Goal: Transaction & Acquisition: Purchase product/service

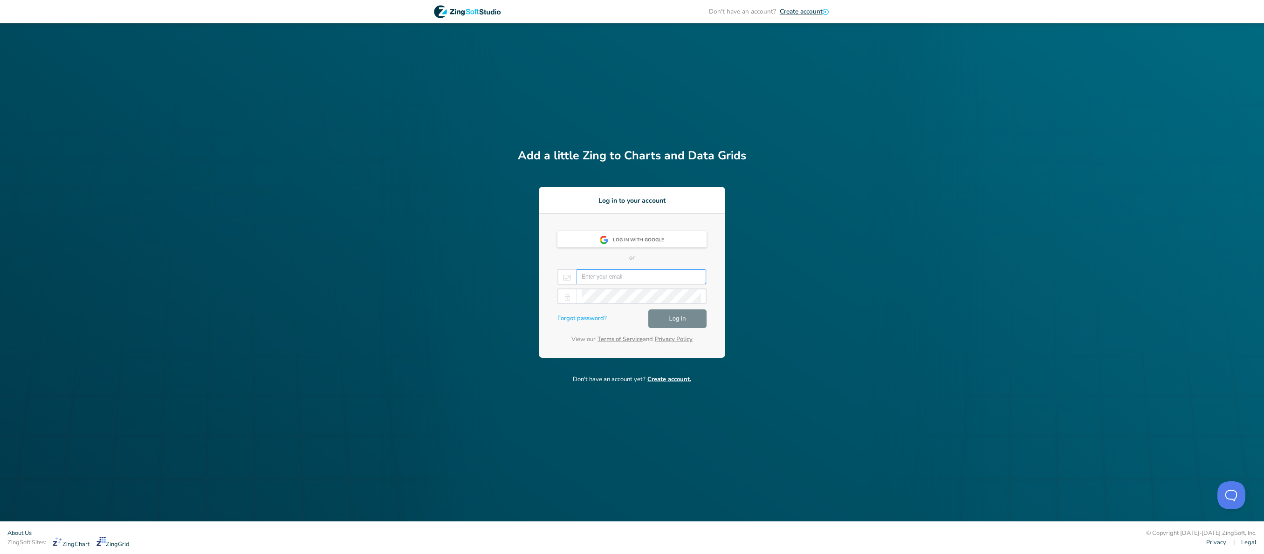
click at [639, 279] on input "email" at bounding box center [640, 277] width 119 height 14
click at [621, 238] on div "Log in with Google" at bounding box center [641, 240] width 57 height 17
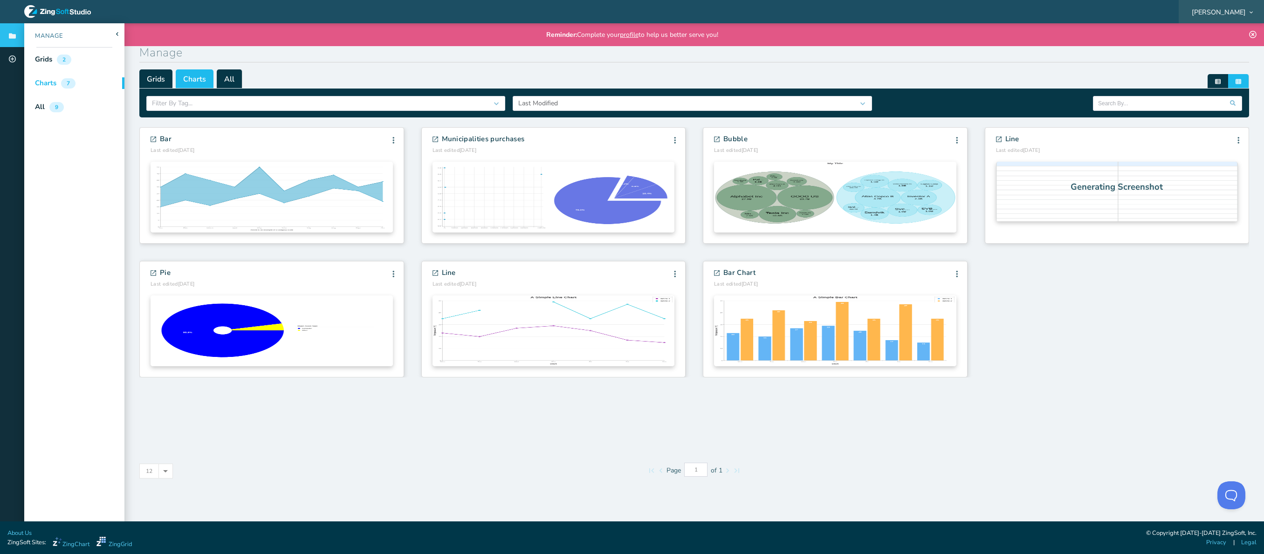
click at [1220, 2] on div "[PERSON_NAME]" at bounding box center [1220, 11] width 85 height 29
click at [1219, 12] on span "[PERSON_NAME]" at bounding box center [1218, 12] width 54 height 7
click at [1214, 87] on li "Subscriptions" at bounding box center [1221, 89] width 80 height 15
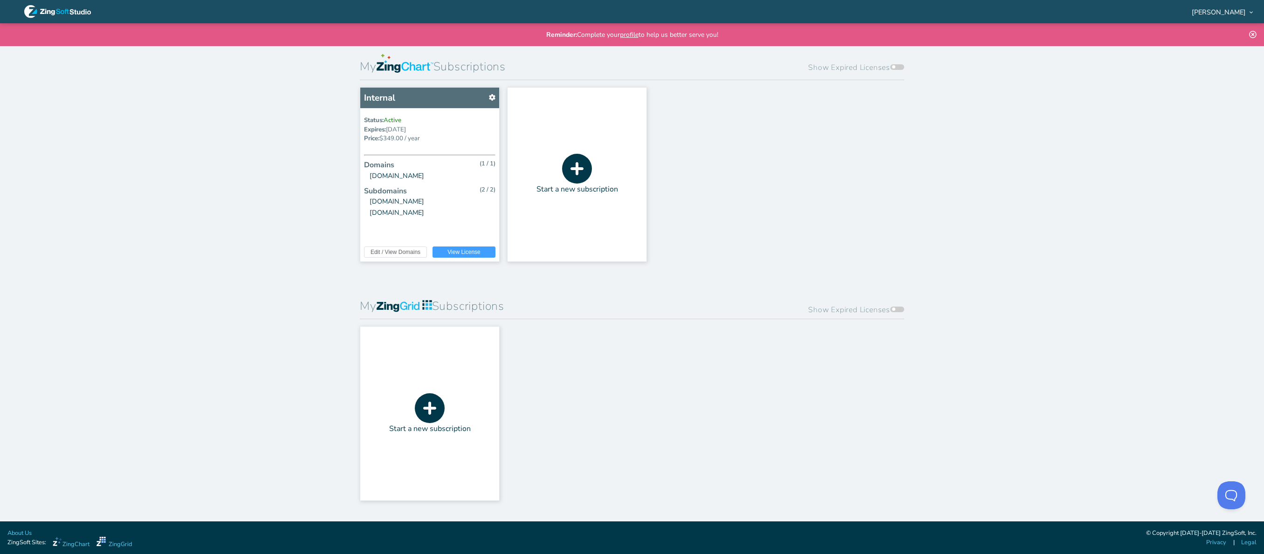
click at [898, 67] on span at bounding box center [897, 67] width 14 height 6
click at [892, 59] on input "Show Expired Licenses" at bounding box center [892, 59] width 0 height 0
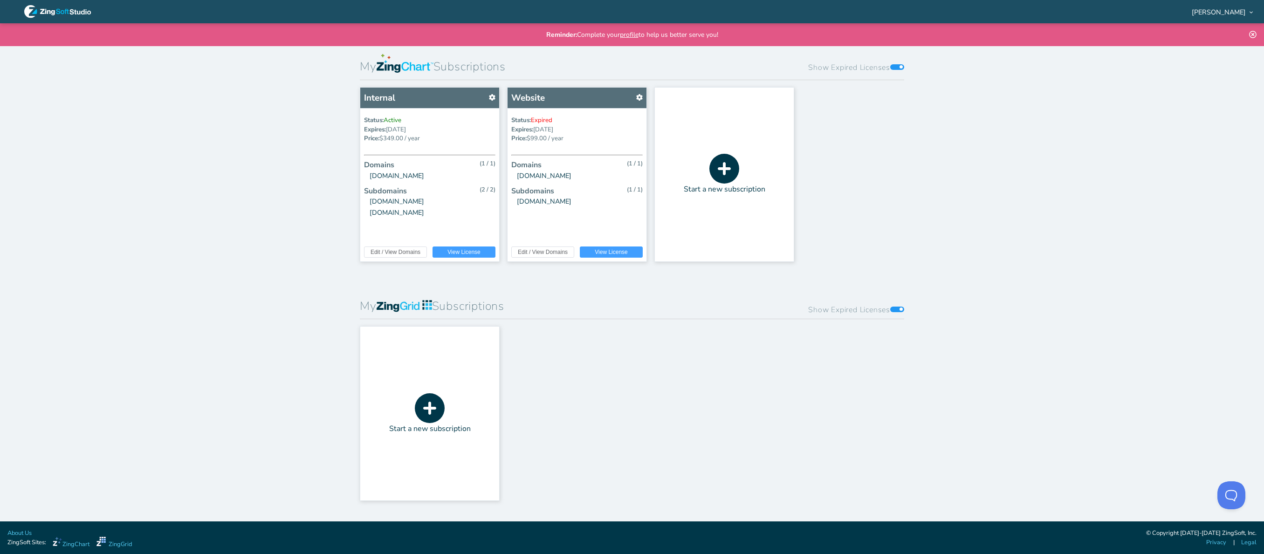
click at [719, 171] on icon at bounding box center [724, 169] width 30 height 30
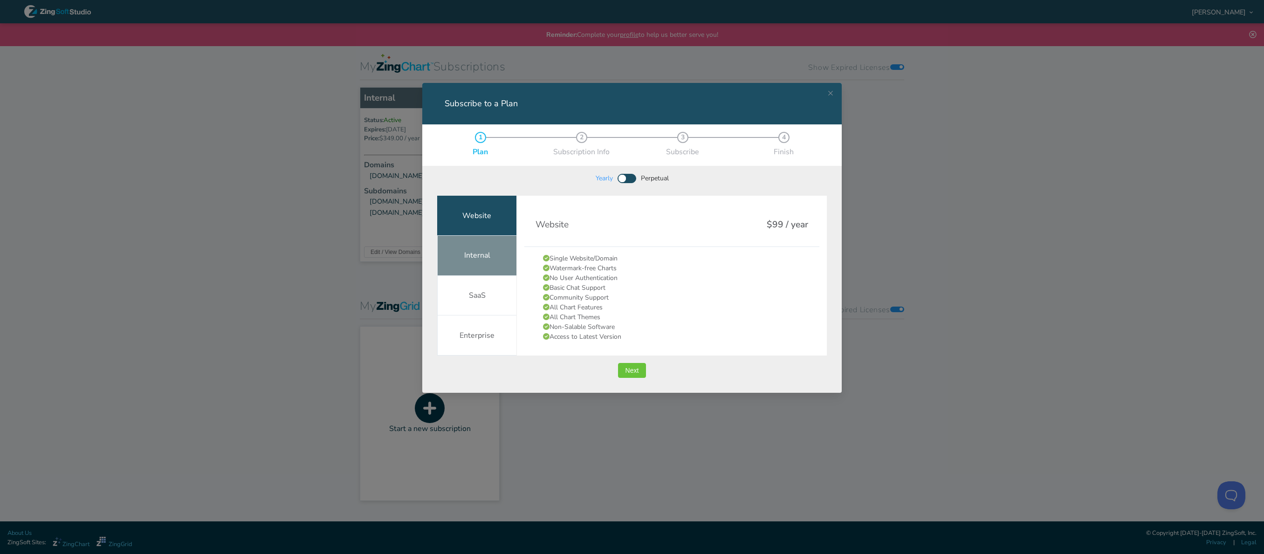
click at [500, 266] on div "Internal" at bounding box center [476, 256] width 79 height 40
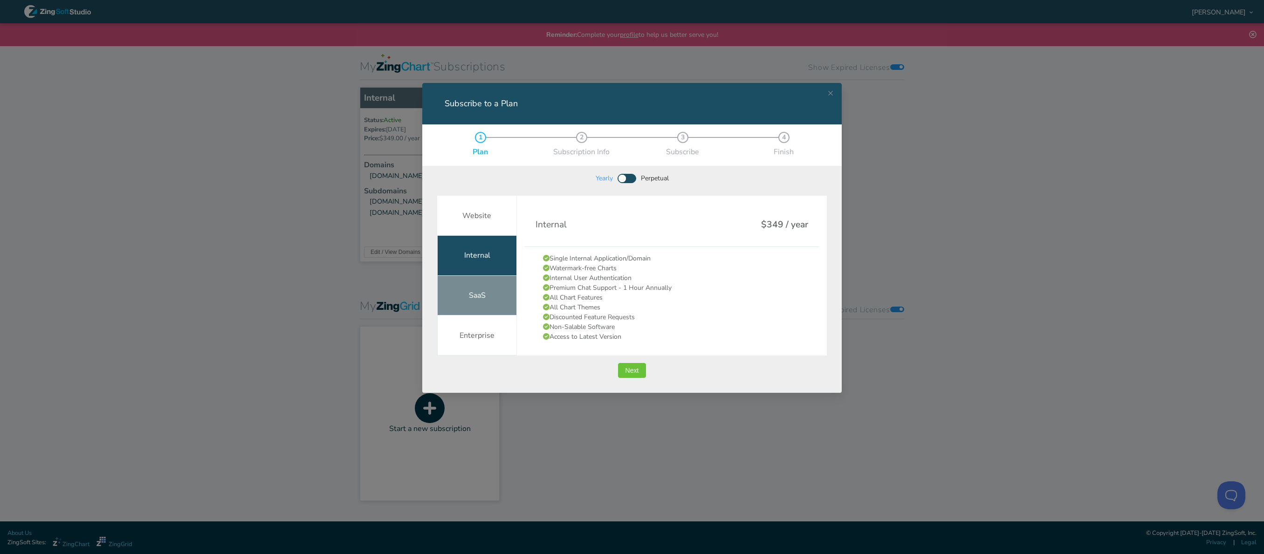
click at [494, 297] on div "SaaS" at bounding box center [476, 296] width 79 height 40
click at [495, 250] on div "Internal" at bounding box center [476, 256] width 79 height 40
click at [629, 367] on span "Next" at bounding box center [632, 370] width 14 height 7
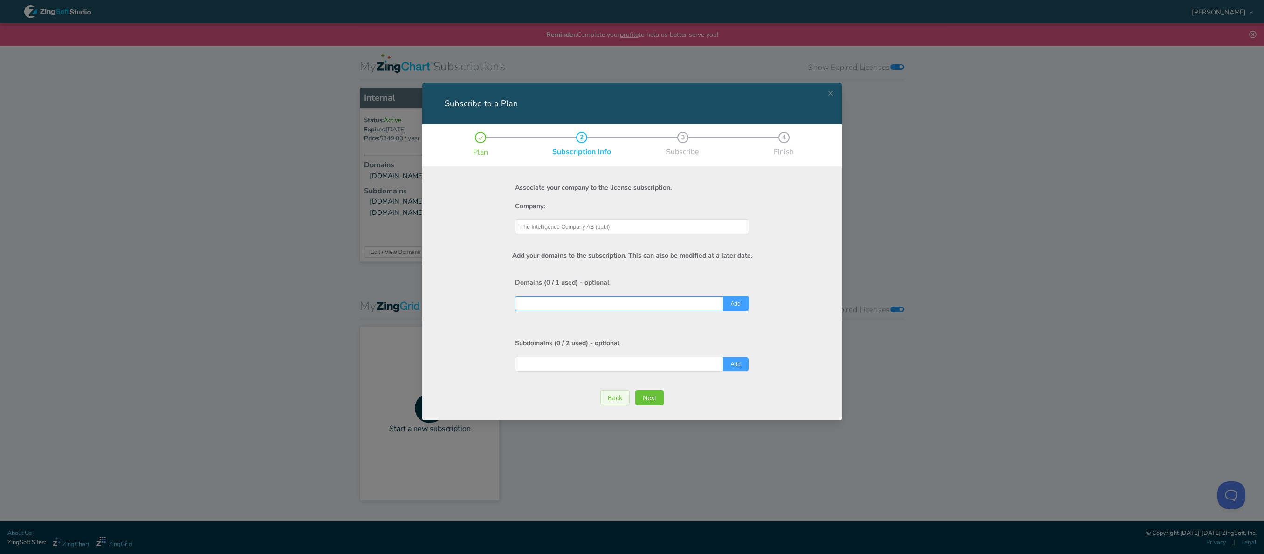
click at [678, 299] on input "Subscribe to a Plan" at bounding box center [632, 304] width 224 height 14
type input "rapport.tic.io"
click at [451, 354] on div "Add your domains to the subscription. This can also be modified at a later date…" at bounding box center [631, 323] width 389 height 178
click at [546, 330] on header "Subdomains (0 / 2 used) - optional" at bounding box center [632, 343] width 234 height 27
click at [742, 304] on button "Add" at bounding box center [736, 303] width 26 height 14
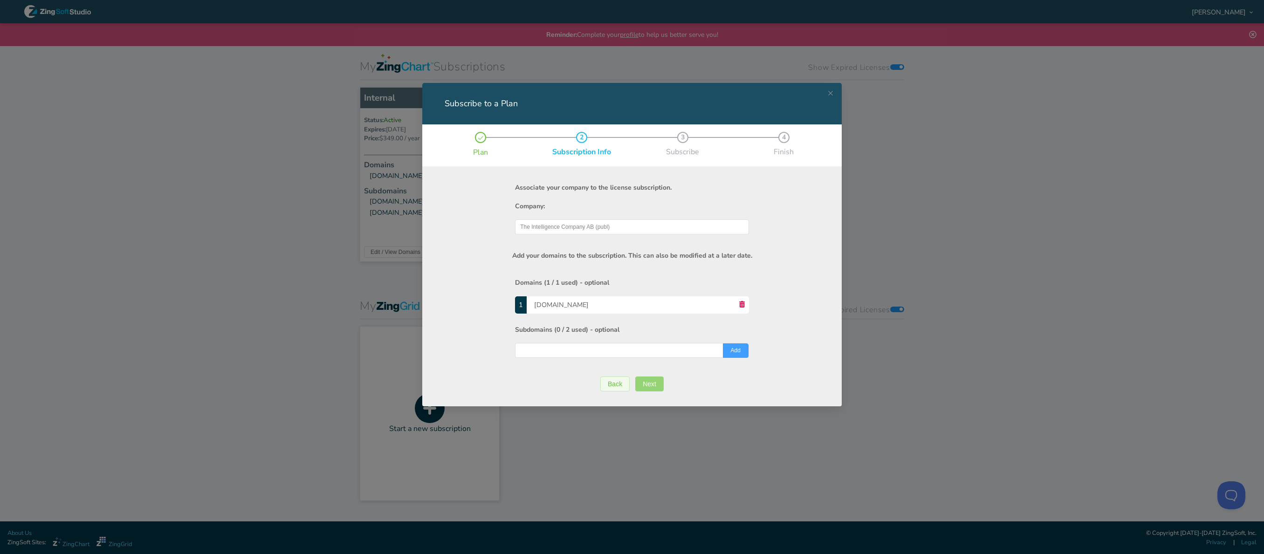
click at [648, 381] on span "Next" at bounding box center [649, 384] width 14 height 7
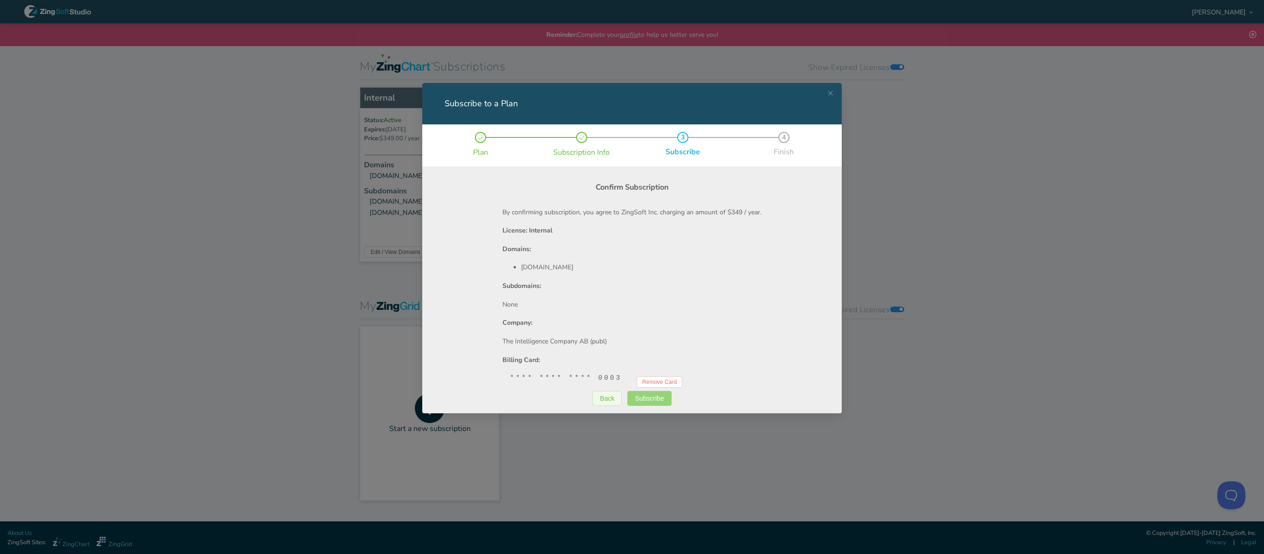
click at [650, 396] on span "Subscribe" at bounding box center [649, 398] width 29 height 7
click at [663, 400] on span "Subscribe" at bounding box center [649, 398] width 29 height 7
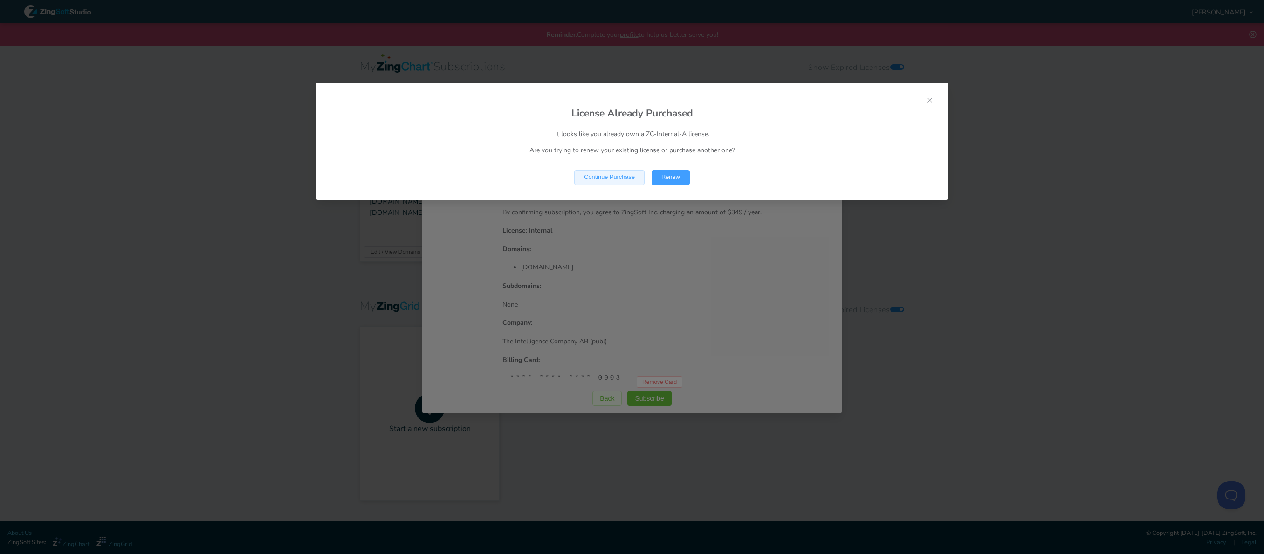
click at [613, 179] on span "Continue Purchase" at bounding box center [609, 177] width 51 height 6
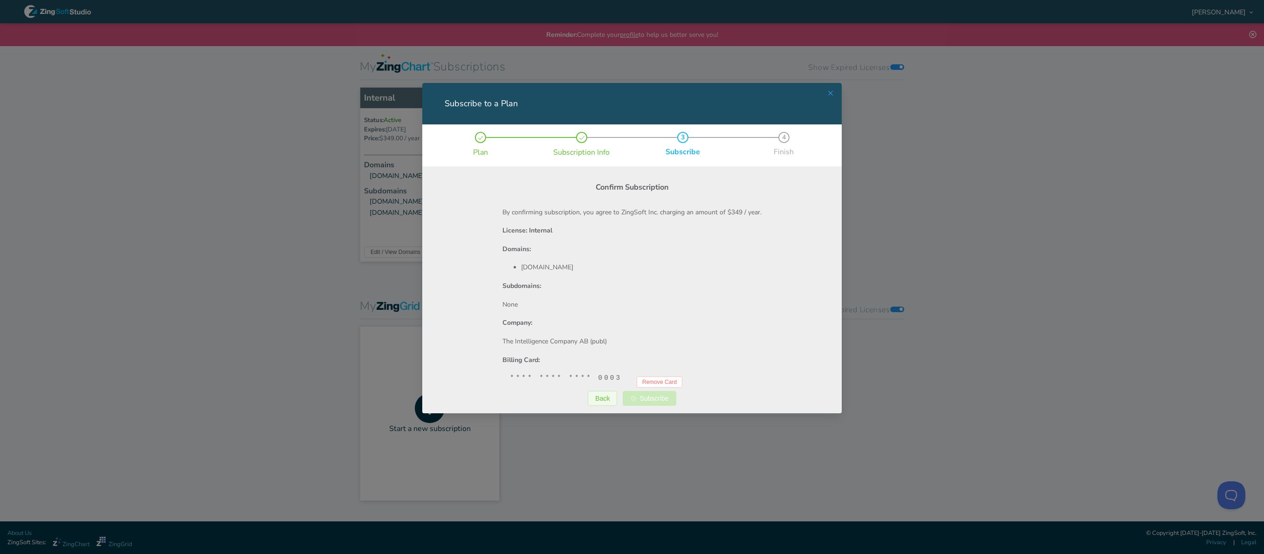
click at [830, 89] on icon "Close this dialog" at bounding box center [830, 92] width 7 height 7
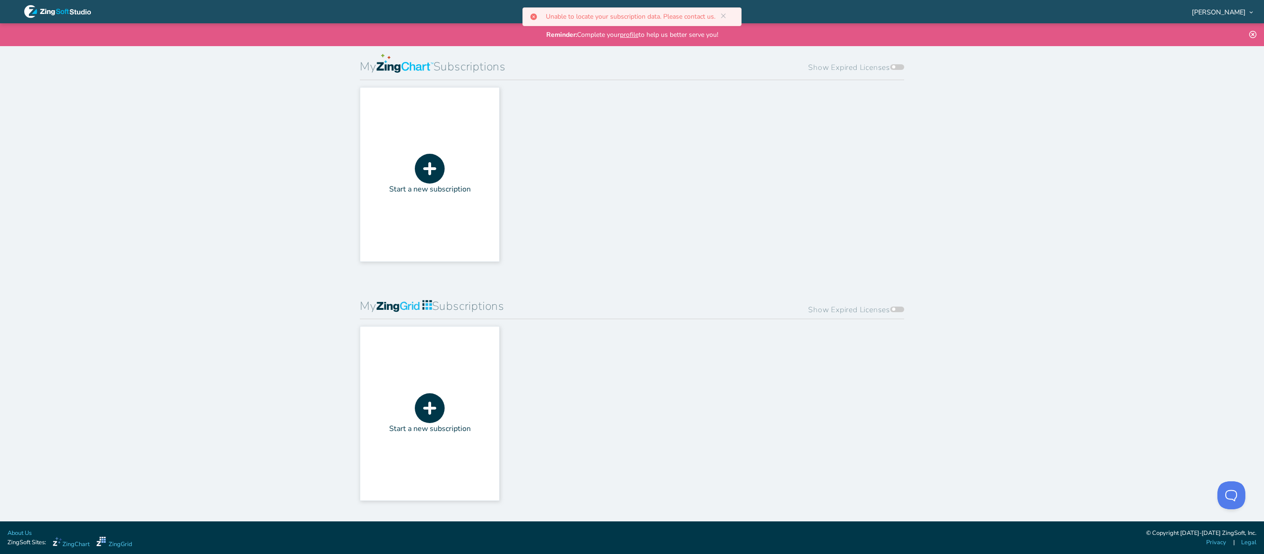
click at [895, 68] on span at bounding box center [897, 67] width 14 height 6
click at [892, 59] on input "Show Expired Licenses" at bounding box center [892, 59] width 0 height 0
drag, startPoint x: 544, startPoint y: 16, endPoint x: 712, endPoint y: 21, distance: 168.3
click at [712, 21] on div "Unable to locate your subscription data. Please contact us." at bounding box center [631, 16] width 219 height 19
click at [549, 14] on p "Unable to locate your subscription data. Please contact us." at bounding box center [634, 17] width 177 height 7
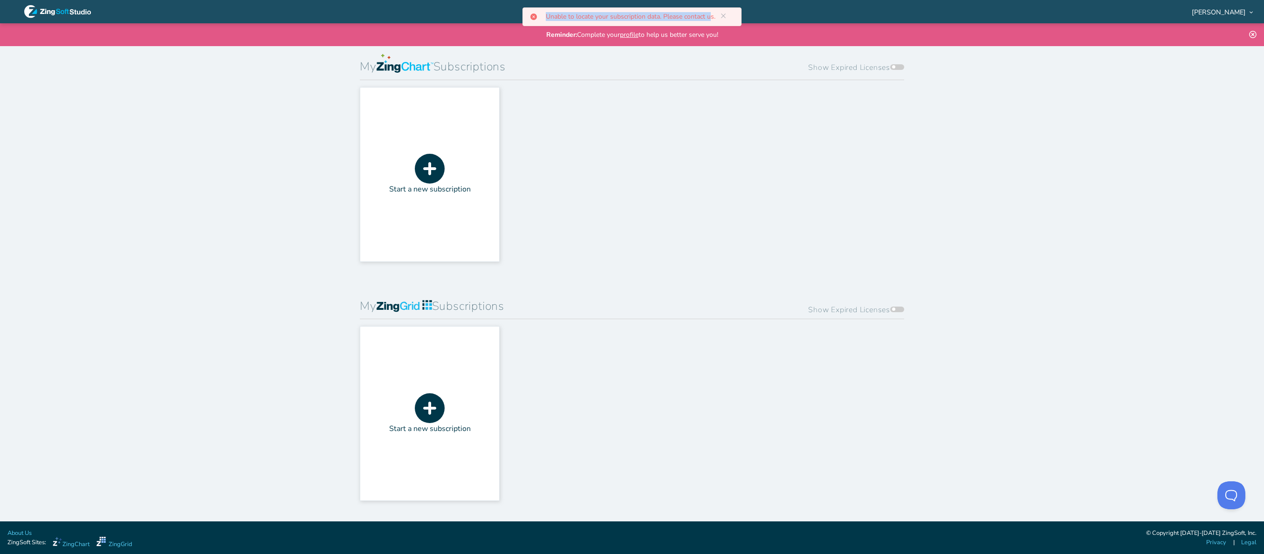
click at [547, 15] on p "Unable to locate your subscription data. Please contact us." at bounding box center [634, 17] width 177 height 7
drag, startPoint x: 546, startPoint y: 13, endPoint x: 714, endPoint y: 10, distance: 168.2
click at [717, 7] on div "Unable to locate your subscription data. Please contact us." at bounding box center [631, 16] width 219 height 19
copy p "Unable to locate your subscription data. Please contact us."
click at [629, 32] on link "profile" at bounding box center [629, 34] width 19 height 9
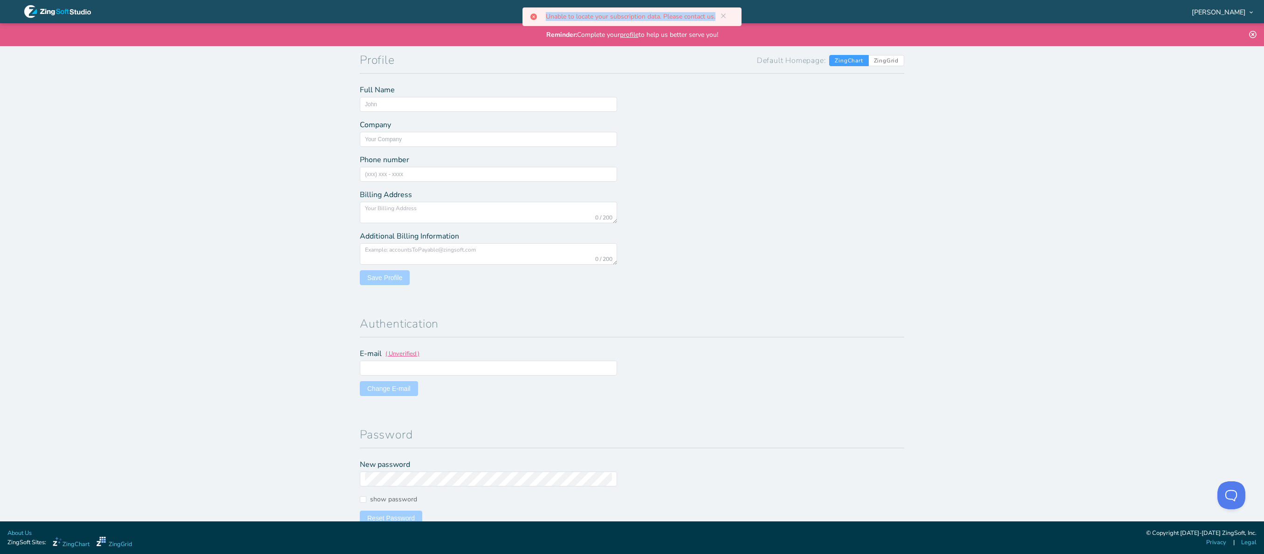
type input "[PERSON_NAME]"
type input "The Intelligence Company AB (publ)"
type input "[PERSON_NAME][EMAIL_ADDRESS][DOMAIN_NAME]"
click at [1221, 494] on button "Open Beacon popover" at bounding box center [1229, 493] width 28 height 28
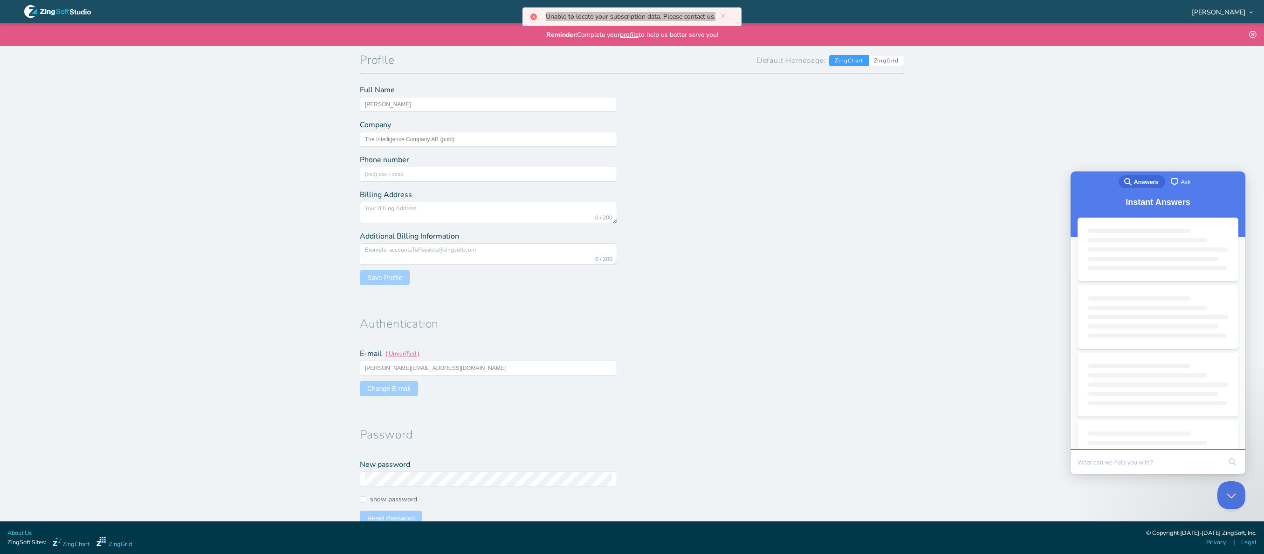
type input "Unable to locate your subscription data. Please contact us."
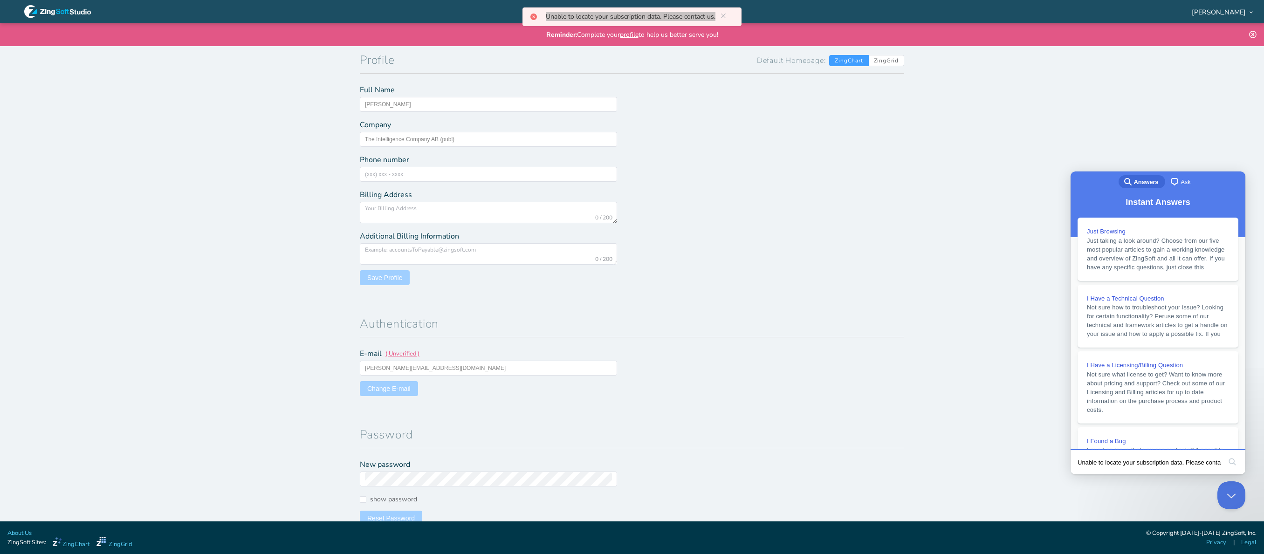
scroll to position [0, 12]
click button "search" at bounding box center [1231, 461] width 15 height 15
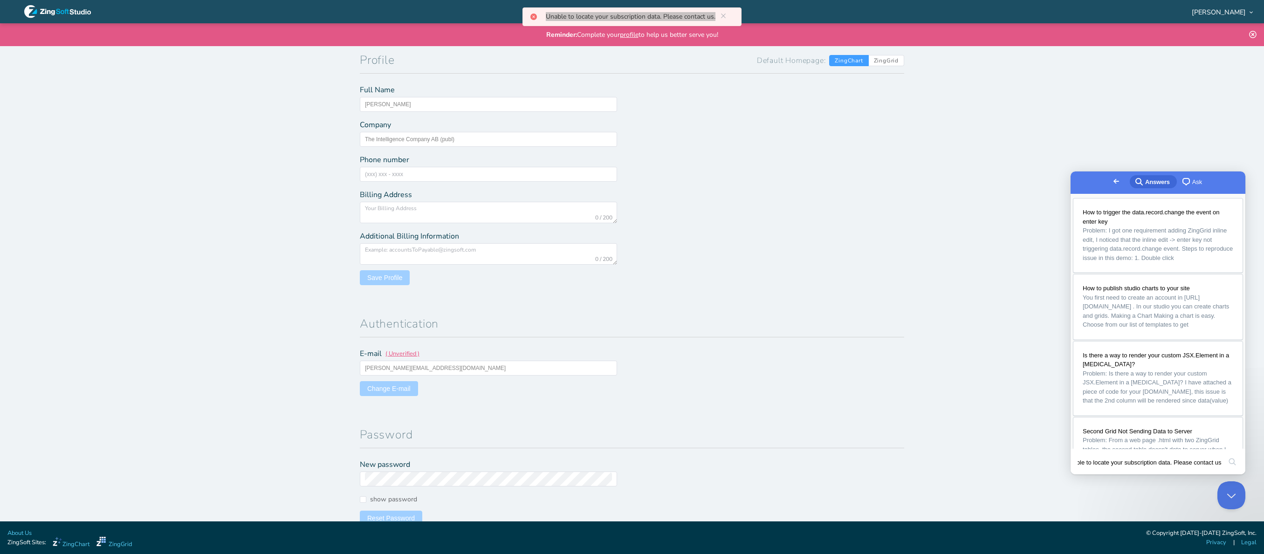
scroll to position [0, 0]
click at [1073, 198] on link "How to trigger the data.record.change the event on enter key Problem: I got one…" at bounding box center [1157, 235] width 169 height 74
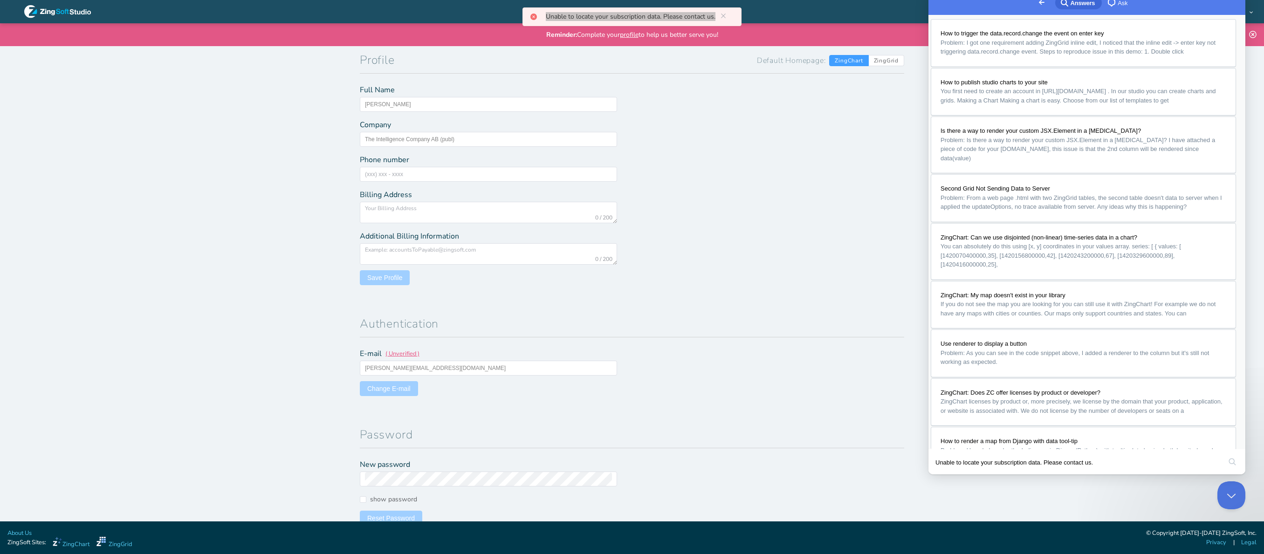
drag, startPoint x: 1011, startPoint y: 445, endPoint x: 1163, endPoint y: 474, distance: 154.6
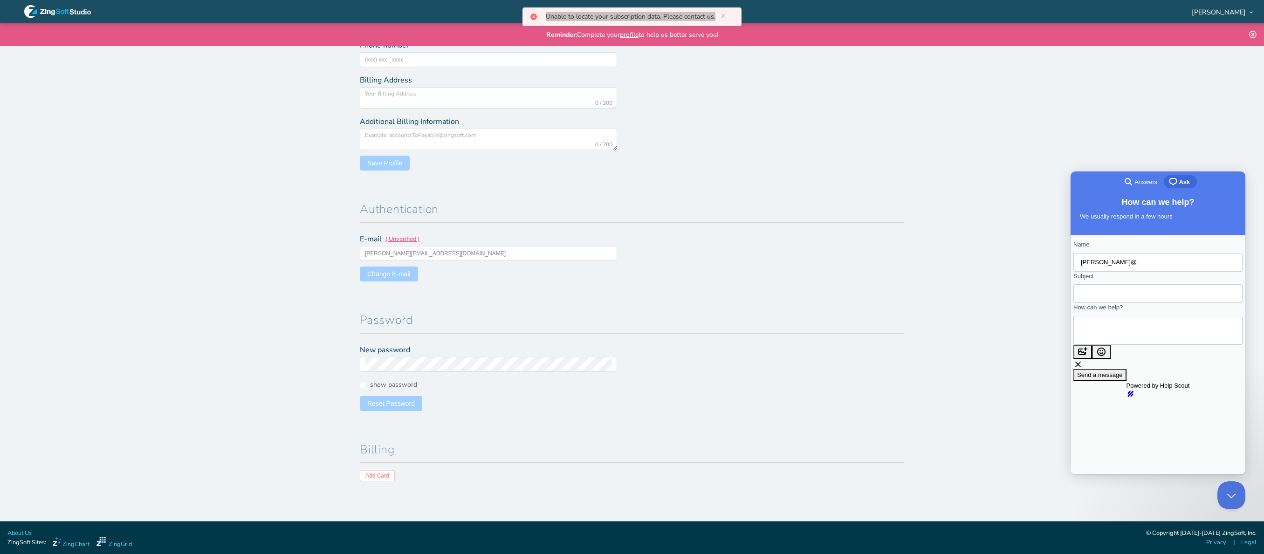
scroll to position [119, 0]
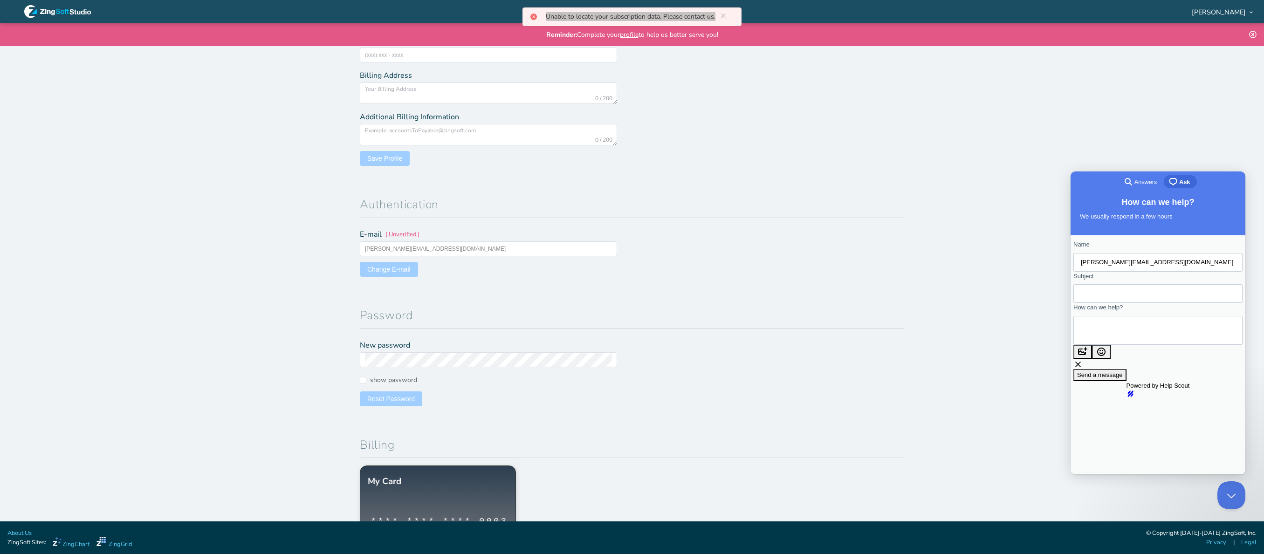
type input "[PERSON_NAME][EMAIL_ADDRESS][DOMAIN_NAME]"
type input "Bought another licence but get this error"
paste textarea "Unable to locate your subscription data. Please contact us."
type textarea "Unable to locate your subscription data. Please contact us. I manged to get the…"
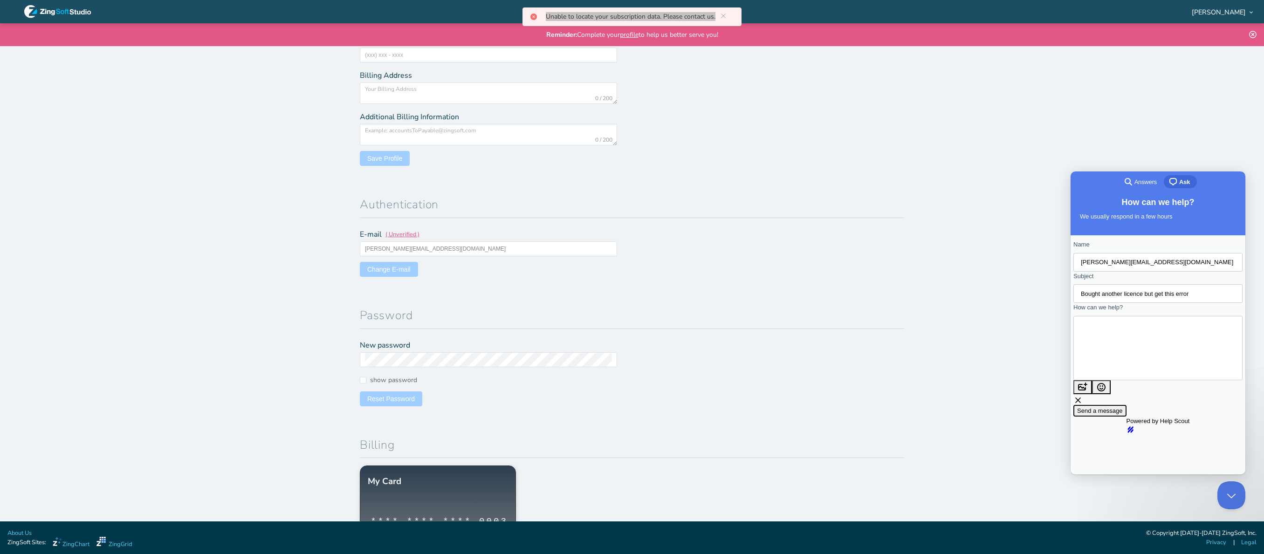
click at [1122, 407] on span "Send a message" at bounding box center [1100, 410] width 46 height 7
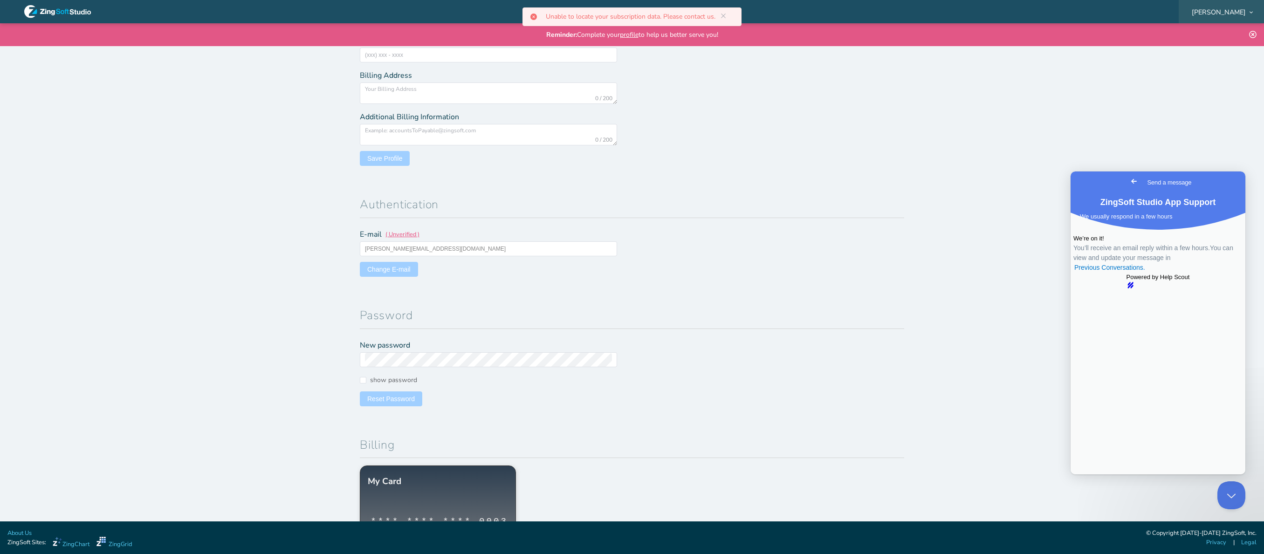
click at [1243, 12] on span "[PERSON_NAME]" at bounding box center [1218, 12] width 54 height 7
click at [81, 9] on icon at bounding box center [57, 11] width 67 height 13
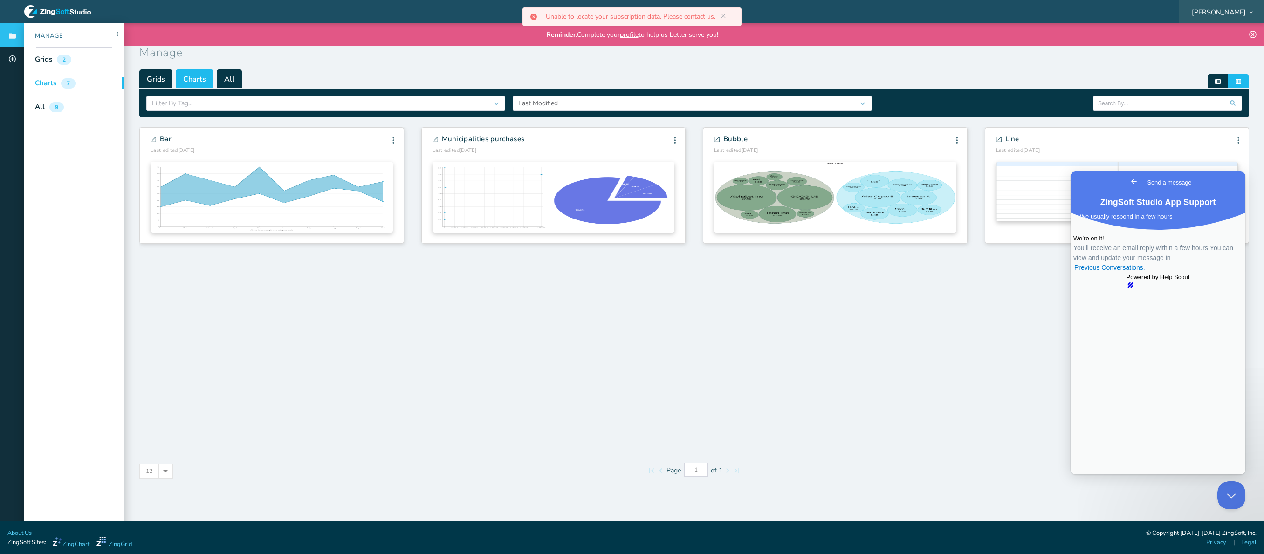
click at [1220, 6] on div "[PERSON_NAME]" at bounding box center [1220, 11] width 85 height 29
click at [1225, 11] on span "[PERSON_NAME]" at bounding box center [1218, 12] width 54 height 7
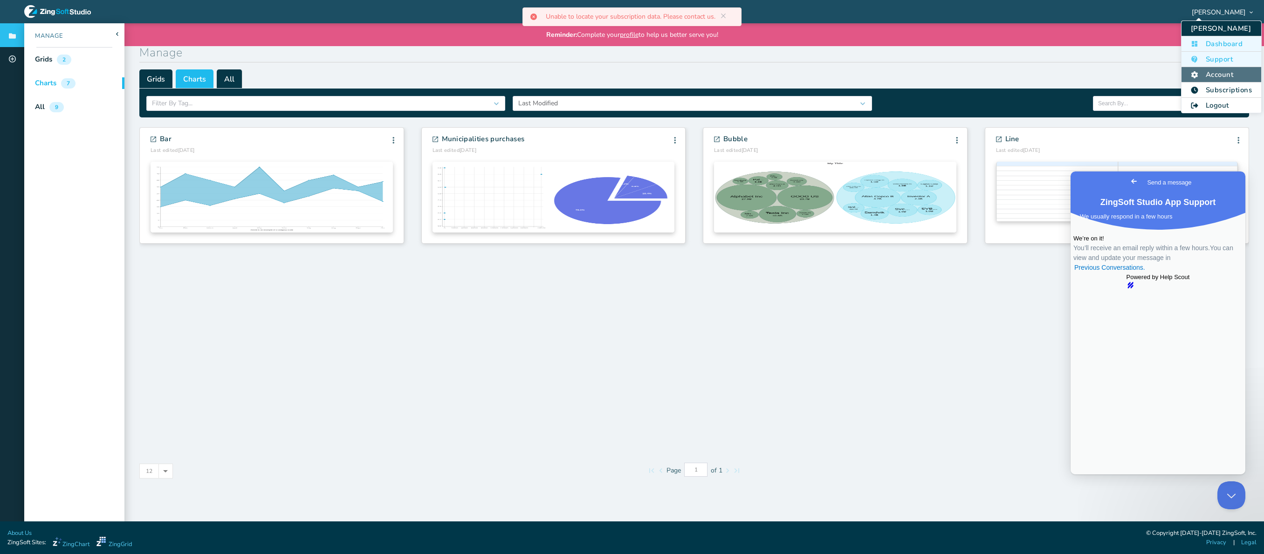
click at [184, 466] on li "Account" at bounding box center [178, 470] width 9 height 9
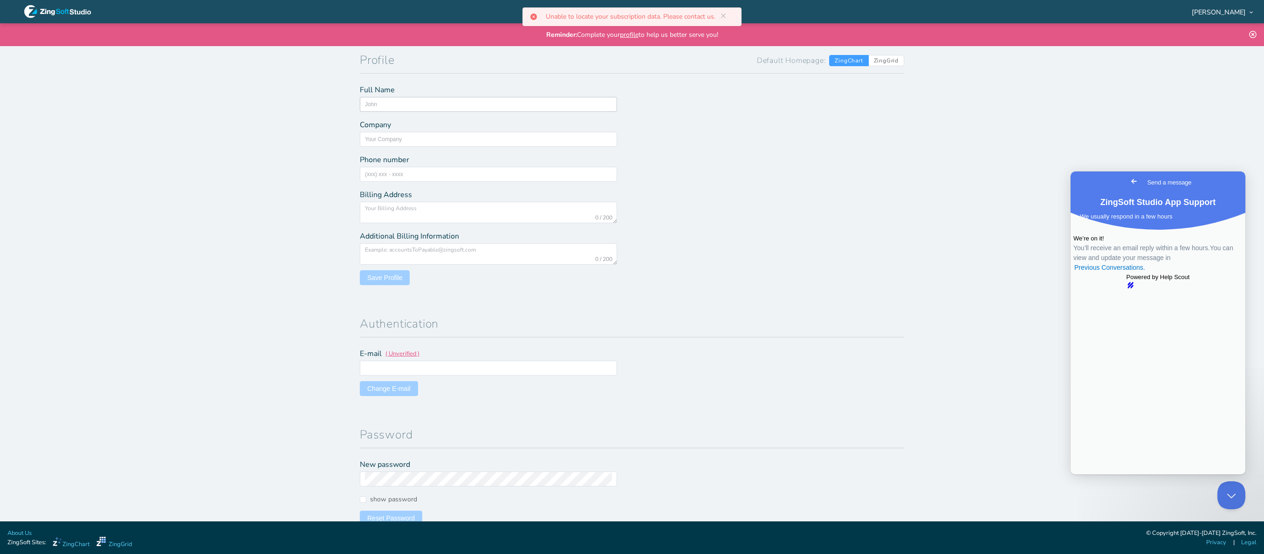
type input "[PERSON_NAME]"
type input "The Intelligence Company AB (publ)"
type input "[PERSON_NAME][EMAIL_ADDRESS][DOMAIN_NAME]"
click at [1231, 14] on span "[PERSON_NAME]" at bounding box center [1218, 12] width 54 height 7
click at [1209, 93] on li "Subscriptions" at bounding box center [1221, 89] width 80 height 15
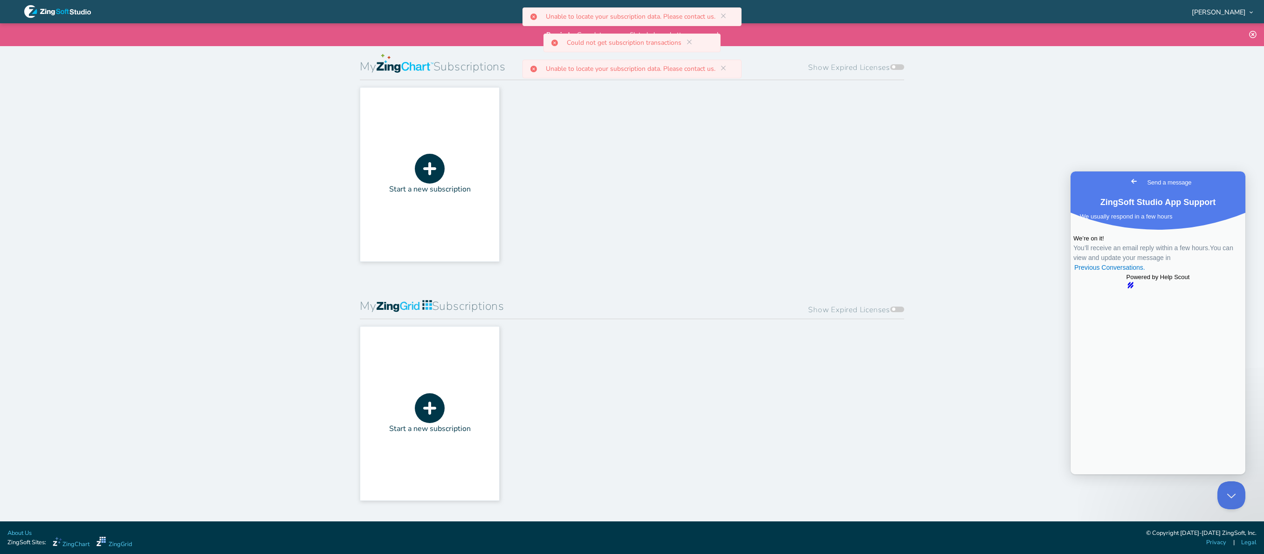
click at [893, 65] on span at bounding box center [897, 67] width 14 height 6
click at [892, 59] on input "Show Expired Licenses" at bounding box center [892, 59] width 0 height 0
click at [895, 66] on span at bounding box center [897, 67] width 14 height 6
click at [892, 59] on input "Show Expired Licenses" at bounding box center [892, 59] width 0 height 0
click at [890, 307] on span at bounding box center [897, 310] width 14 height 6
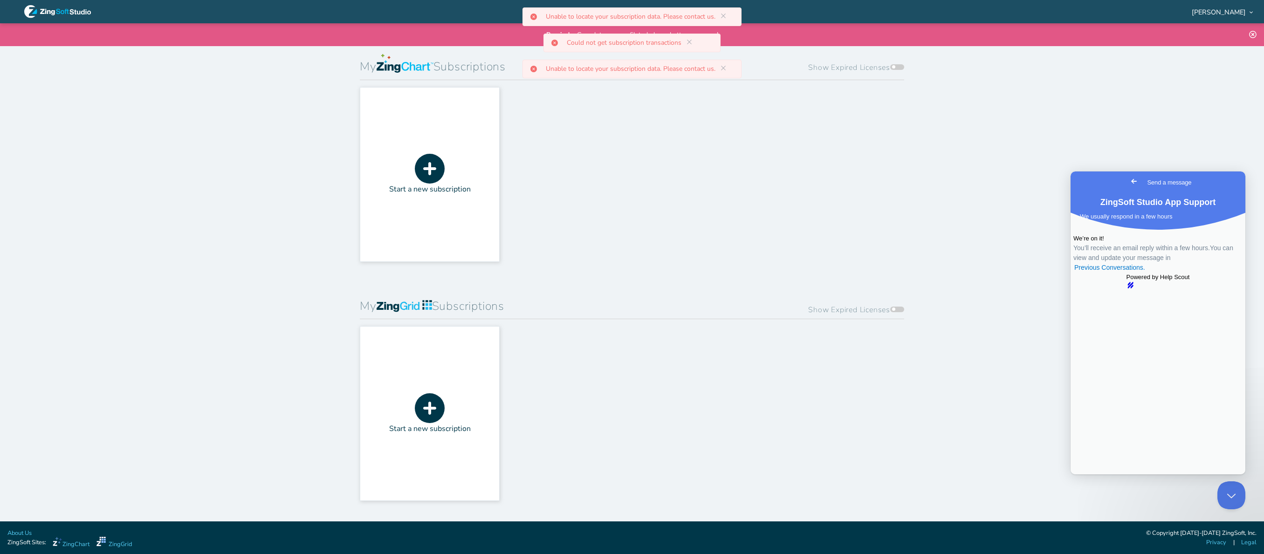
click at [892, 59] on input "Show Expired Licenses" at bounding box center [892, 59] width 0 height 0
